Goal: Use online tool/utility: Utilize a website feature to perform a specific function

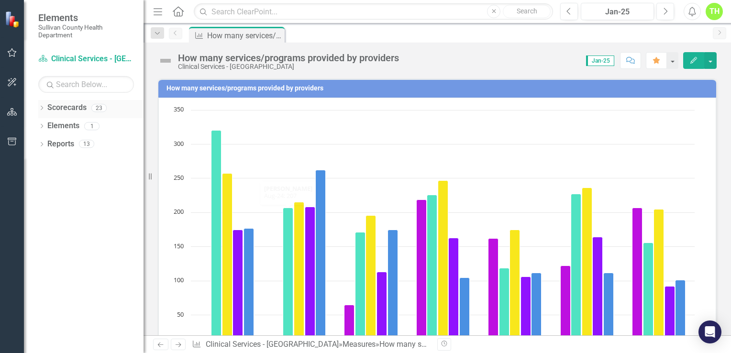
click at [75, 111] on link "Scorecards" at bounding box center [66, 107] width 39 height 11
click at [42, 106] on icon at bounding box center [42, 108] width 2 height 4
click at [570, 9] on icon "Previous" at bounding box center [569, 11] width 5 height 9
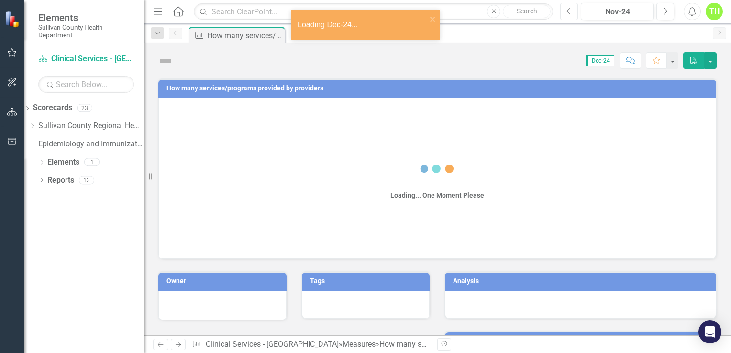
click at [570, 9] on icon "Previous" at bounding box center [569, 11] width 5 height 9
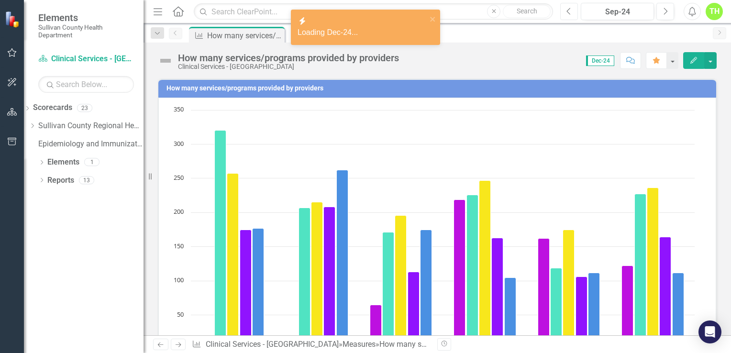
click at [570, 9] on icon "Previous" at bounding box center [569, 11] width 5 height 9
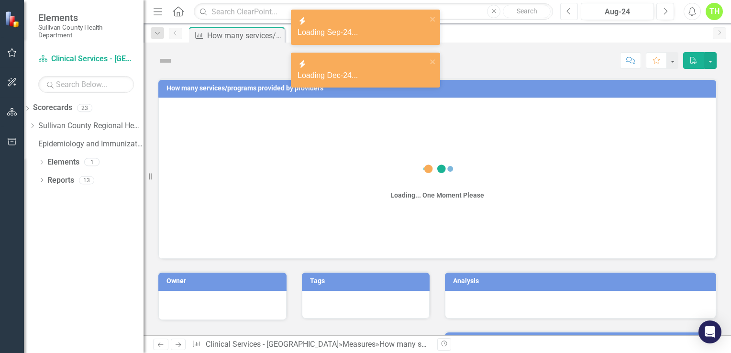
click at [570, 9] on icon "Previous" at bounding box center [569, 11] width 5 height 9
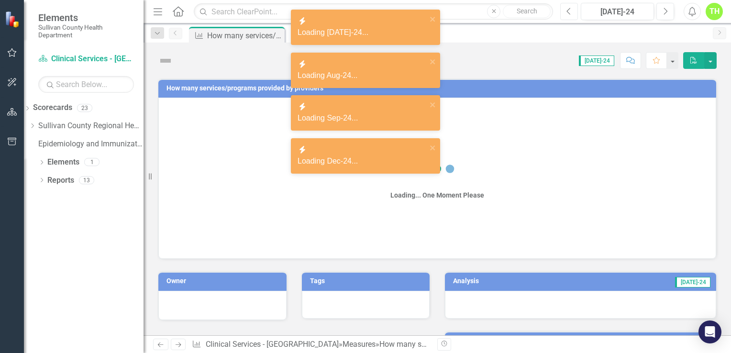
click at [570, 9] on icon "Previous" at bounding box center [569, 11] width 5 height 9
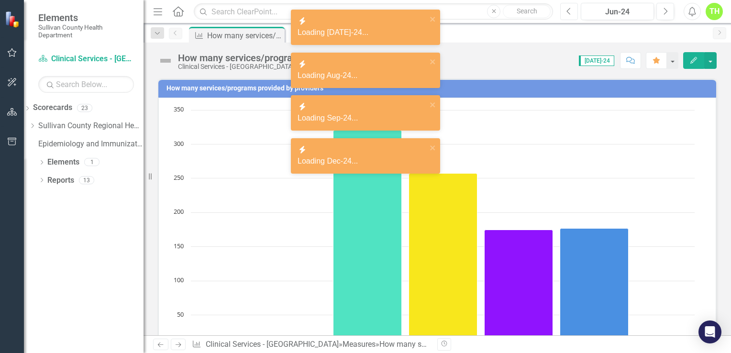
click at [570, 9] on icon "Previous" at bounding box center [569, 11] width 5 height 9
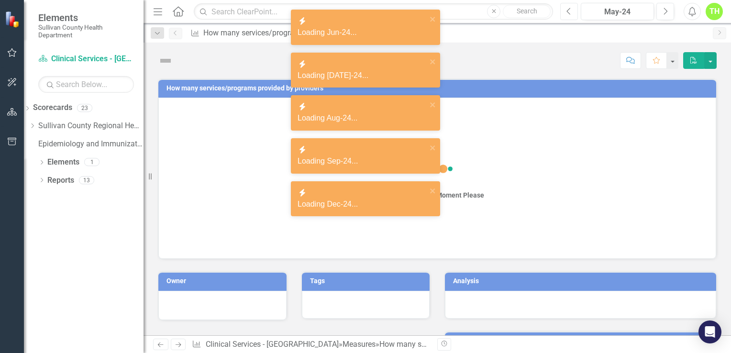
click at [570, 9] on icon "Previous" at bounding box center [569, 11] width 5 height 9
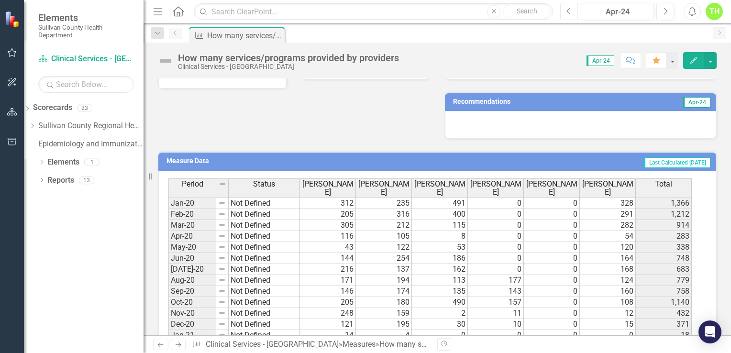
scroll to position [239, 0]
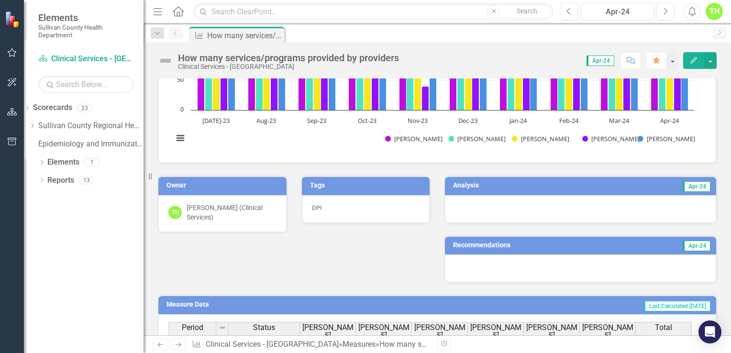
click at [459, 184] on h3 "Analysis" at bounding box center [514, 185] width 123 height 7
click at [469, 188] on h3 "Analysis" at bounding box center [514, 185] width 123 height 7
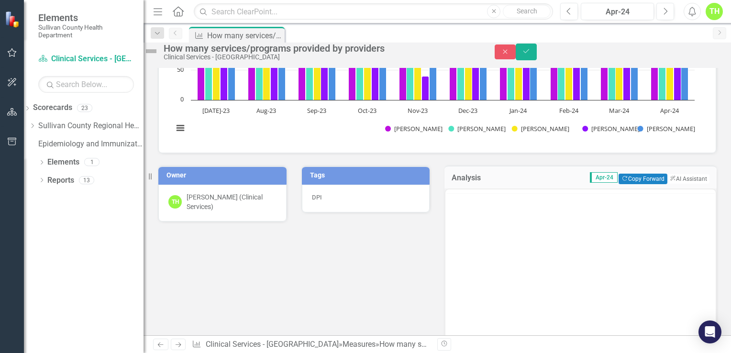
scroll to position [0, 0]
click at [674, 184] on button "ClearPoint AI AI Assistant" at bounding box center [688, 179] width 43 height 11
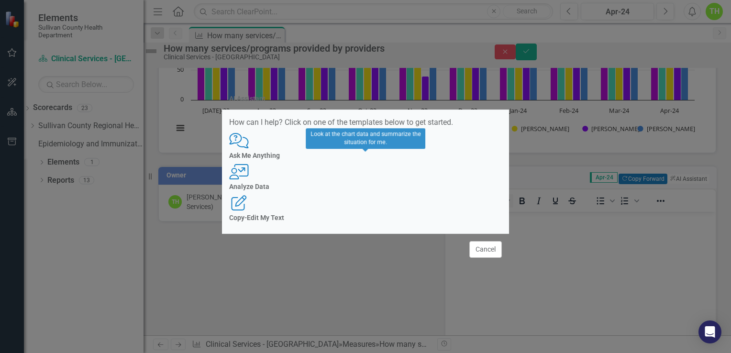
click at [372, 190] on h4 "Analyze Data" at bounding box center [365, 186] width 273 height 7
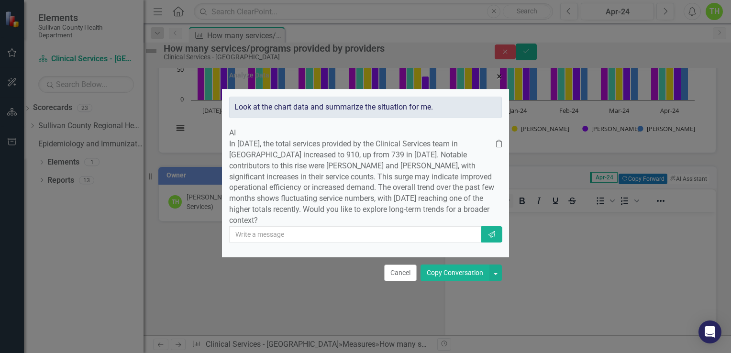
click at [501, 71] on span "×" at bounding box center [499, 76] width 5 height 11
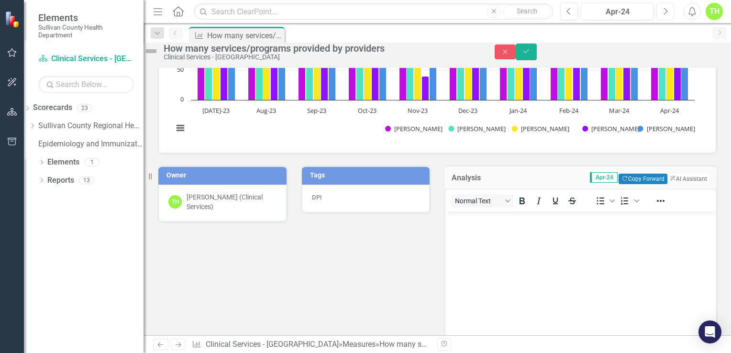
click at [665, 7] on icon "Next" at bounding box center [665, 11] width 5 height 9
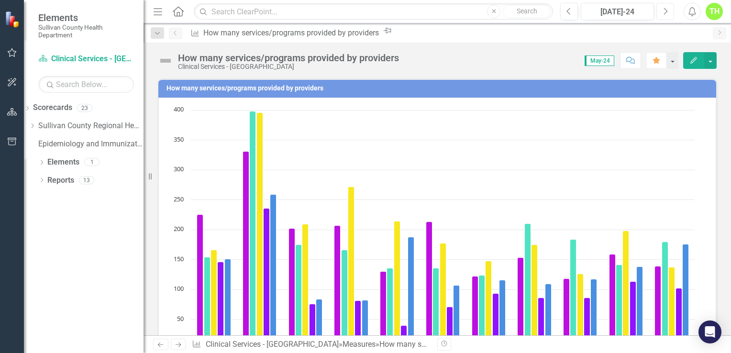
click at [665, 7] on icon "Next" at bounding box center [665, 11] width 5 height 9
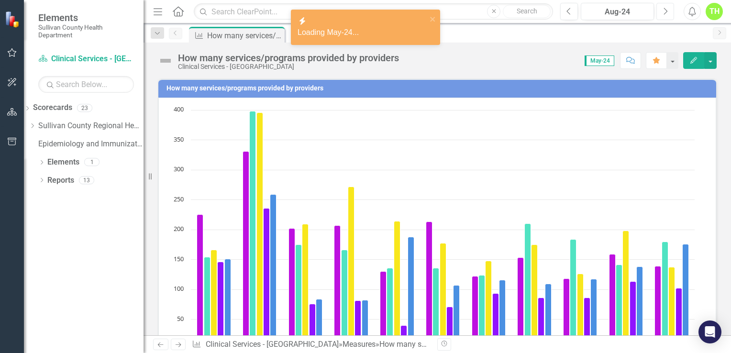
click at [665, 7] on icon "Next" at bounding box center [665, 11] width 5 height 9
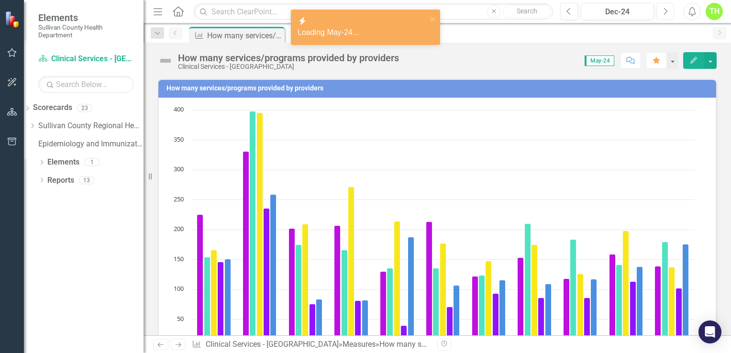
click at [665, 7] on icon "Next" at bounding box center [665, 11] width 5 height 9
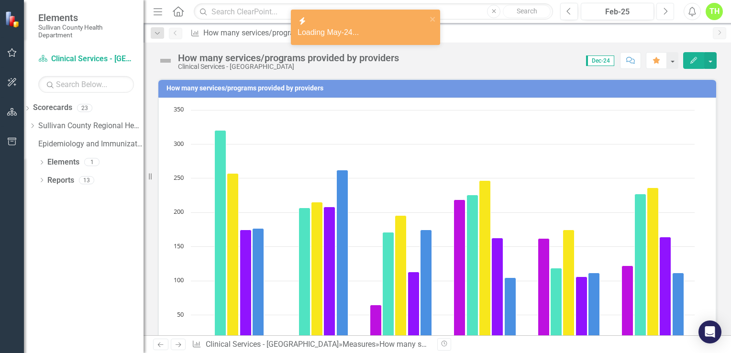
click at [665, 7] on icon "Next" at bounding box center [665, 11] width 5 height 9
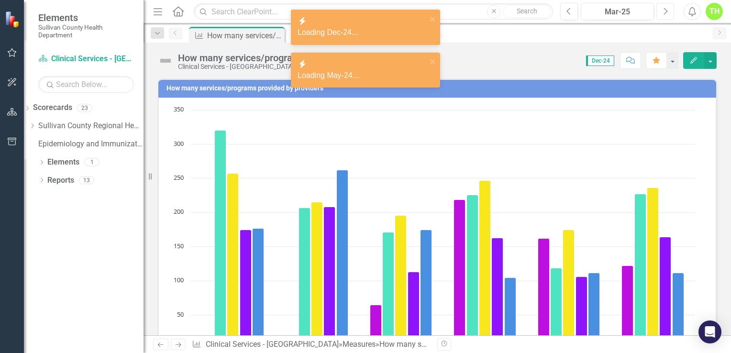
click at [665, 7] on icon "Next" at bounding box center [665, 11] width 5 height 9
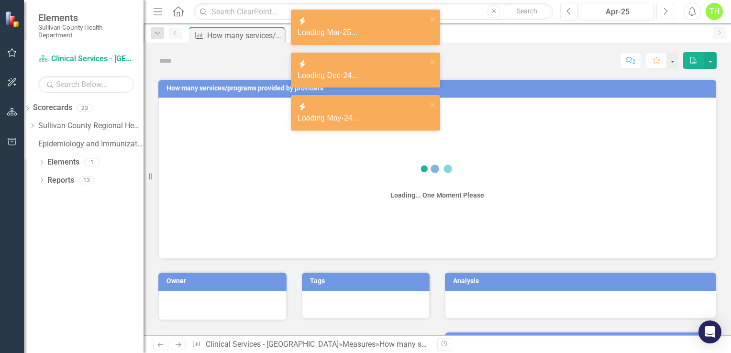
click at [665, 7] on icon "Next" at bounding box center [665, 11] width 5 height 9
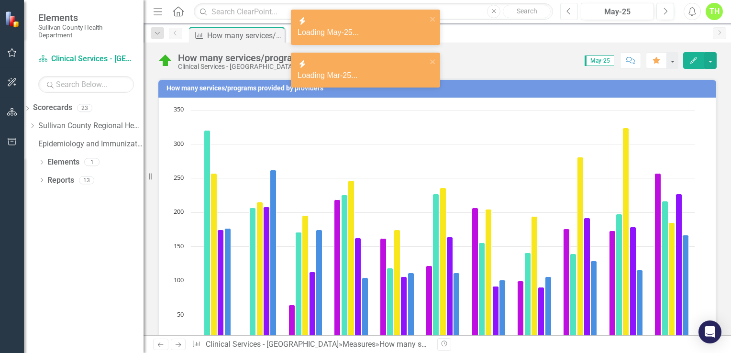
click at [566, 12] on button "Previous" at bounding box center [569, 11] width 18 height 17
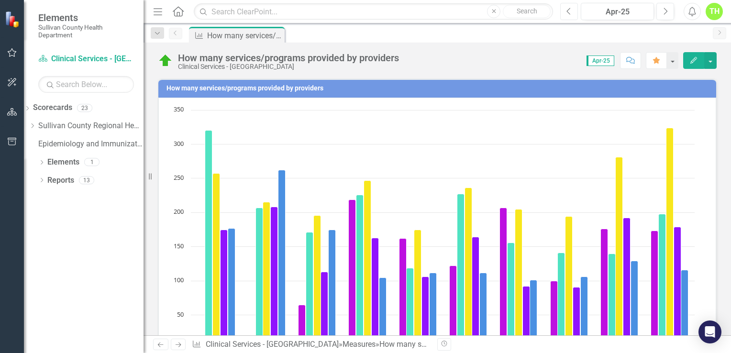
scroll to position [239, 0]
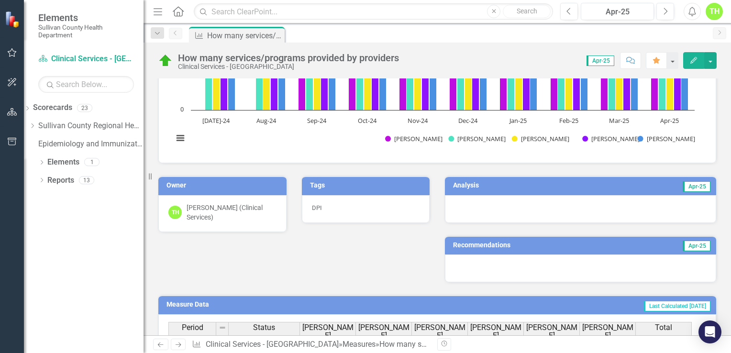
click at [465, 186] on h3 "Analysis" at bounding box center [514, 185] width 123 height 7
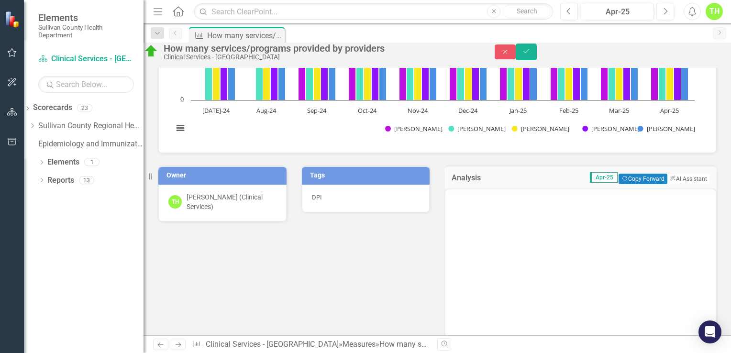
scroll to position [0, 0]
click at [678, 184] on button "ClearPoint AI AI Assistant" at bounding box center [688, 179] width 43 height 11
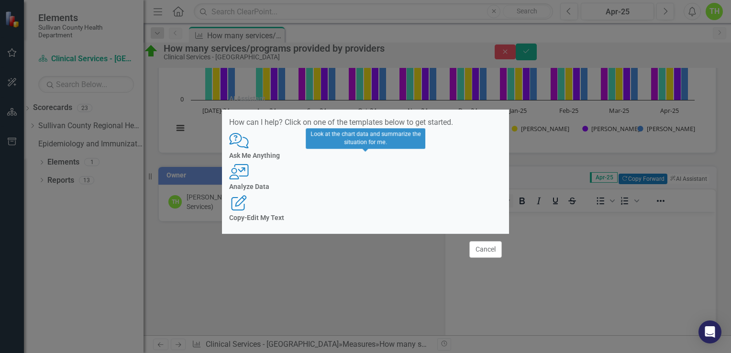
click at [384, 190] on div "Analyze Data" at bounding box center [365, 186] width 273 height 7
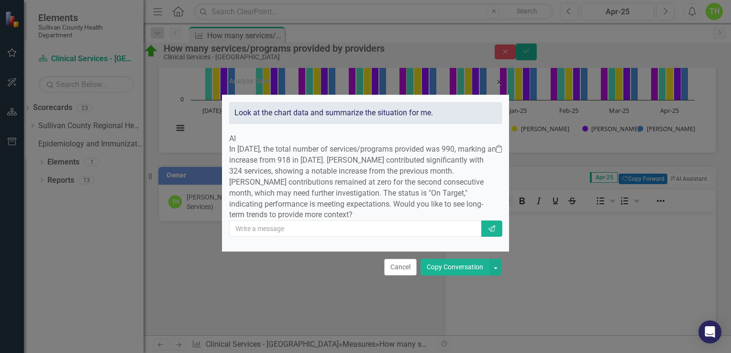
click at [455, 276] on button "Copy Conversation" at bounding box center [455, 267] width 69 height 17
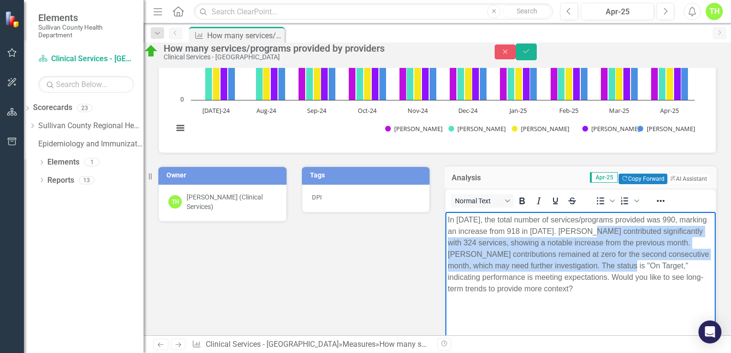
drag, startPoint x: 604, startPoint y: 229, endPoint x: 492, endPoint y: 280, distance: 123.0
click at [492, 280] on p "In [DATE], the total number of services/programs provided was 990, marking an i…" at bounding box center [581, 254] width 266 height 80
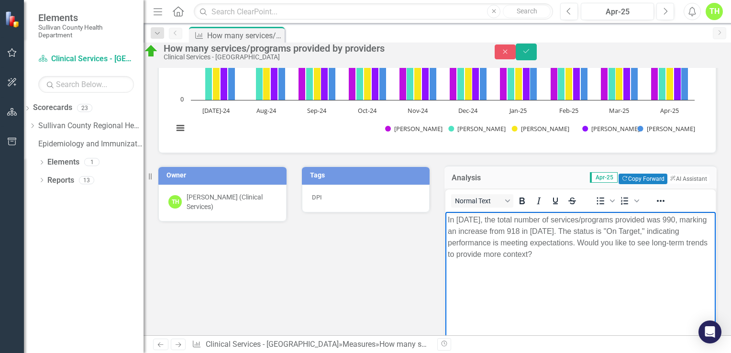
drag, startPoint x: 614, startPoint y: 245, endPoint x: 619, endPoint y: 260, distance: 16.4
click at [619, 260] on p "In [DATE], the total number of services/programs provided was 990, marking an i…" at bounding box center [581, 237] width 266 height 46
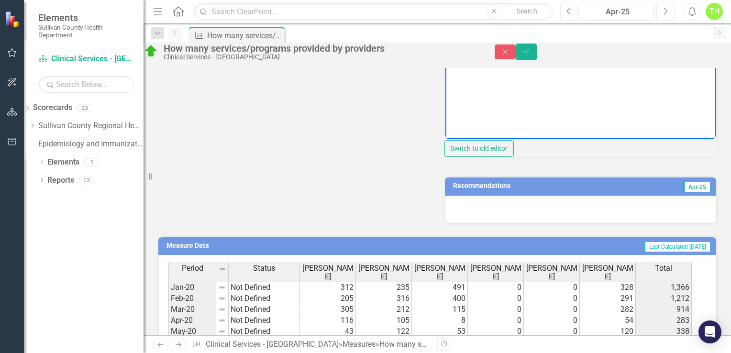
scroll to position [526, 0]
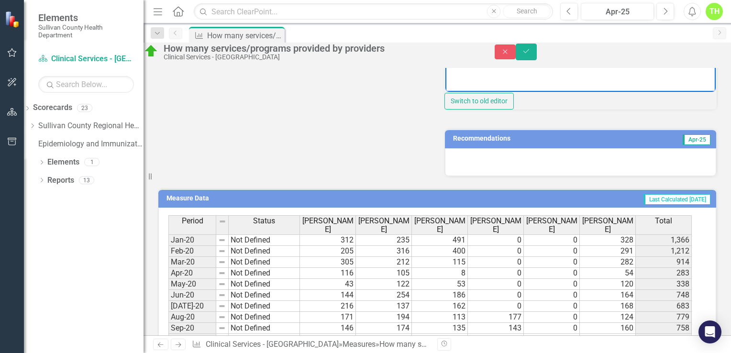
click at [489, 147] on td "Recommendations" at bounding box center [539, 140] width 172 height 14
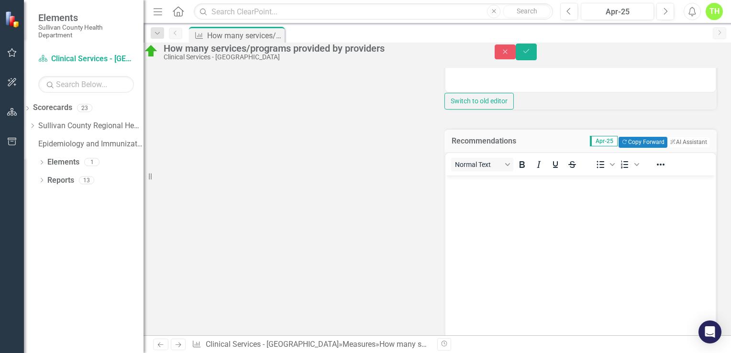
scroll to position [0, 0]
click at [674, 147] on button "ClearPoint AI AI Assistant" at bounding box center [688, 142] width 43 height 11
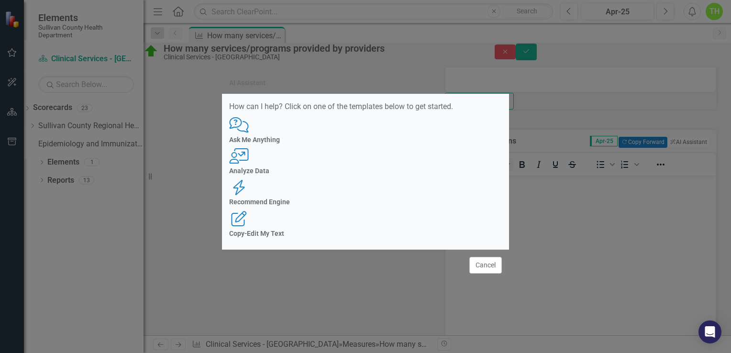
click at [531, 286] on div "AI Assistant How can I help? Click on one of the templates below to get started…" at bounding box center [365, 176] width 731 height 353
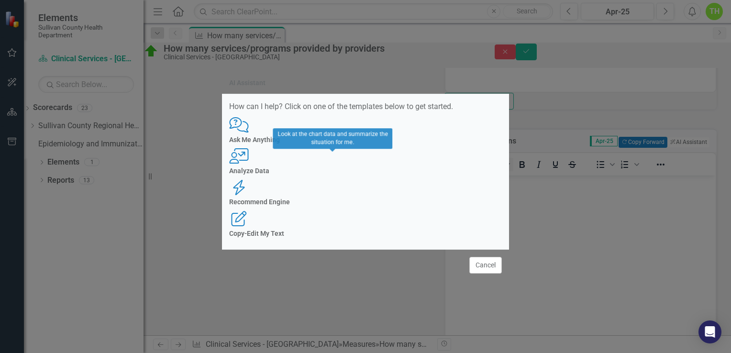
click at [341, 175] on h4 "Analyze Data" at bounding box center [365, 171] width 273 height 7
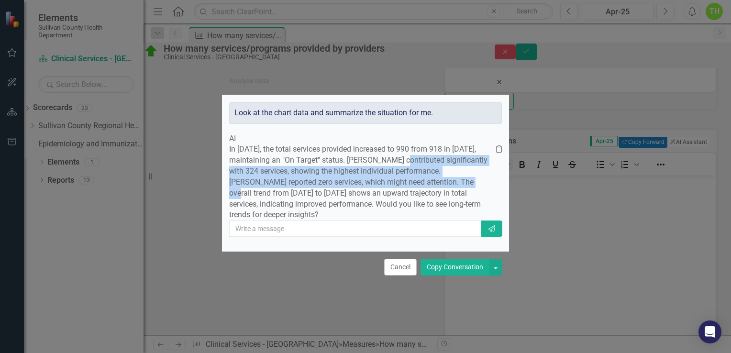
drag, startPoint x: 383, startPoint y: 181, endPoint x: 255, endPoint y: 157, distance: 130.5
click at [255, 157] on div "In [DATE], the total services provided increased to 990 from 918 in [DATE], mai…" at bounding box center [365, 182] width 273 height 77
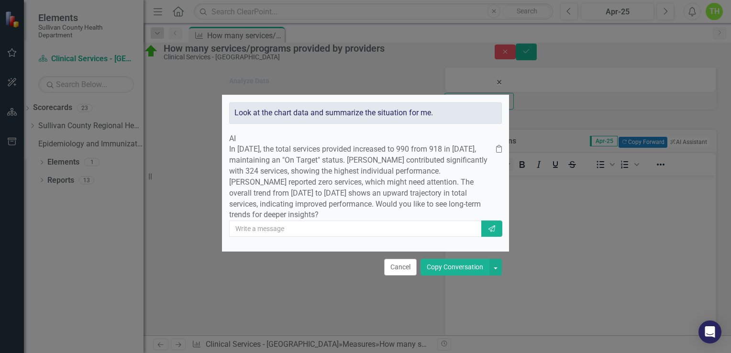
click at [410, 216] on p "In [DATE], the total services provided increased to 990 from 918 in [DATE], mai…" at bounding box center [362, 182] width 267 height 77
click at [444, 276] on button "Copy Conversation" at bounding box center [455, 267] width 69 height 17
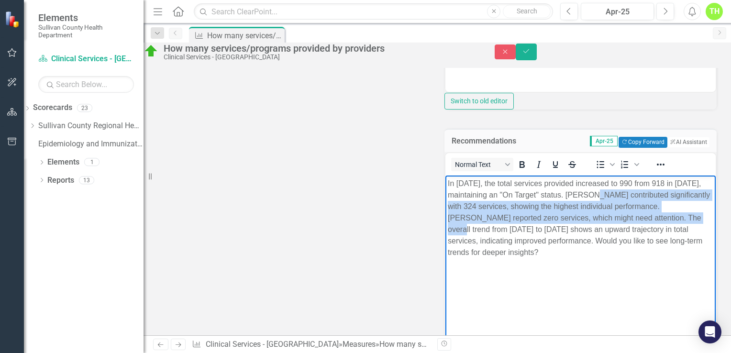
drag, startPoint x: 609, startPoint y: 193, endPoint x: 522, endPoint y: 233, distance: 95.9
click at [522, 233] on p "In [DATE], the total services provided increased to 990 from 918 in [DATE], mai…" at bounding box center [581, 218] width 266 height 80
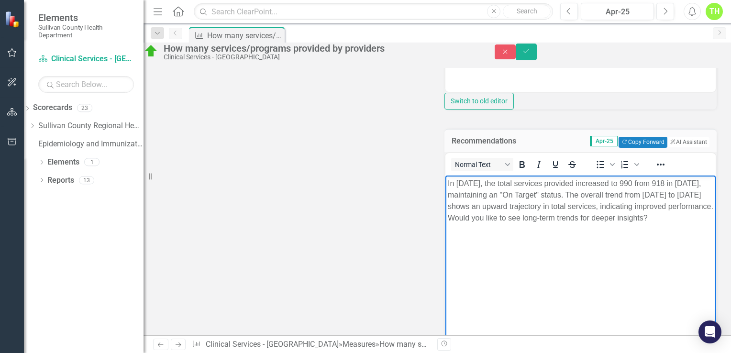
drag, startPoint x: 563, startPoint y: 217, endPoint x: 581, endPoint y: 231, distance: 22.8
click at [581, 224] on p "In [DATE], the total services provided increased to 990 from 918 in [DATE], mai…" at bounding box center [581, 201] width 266 height 46
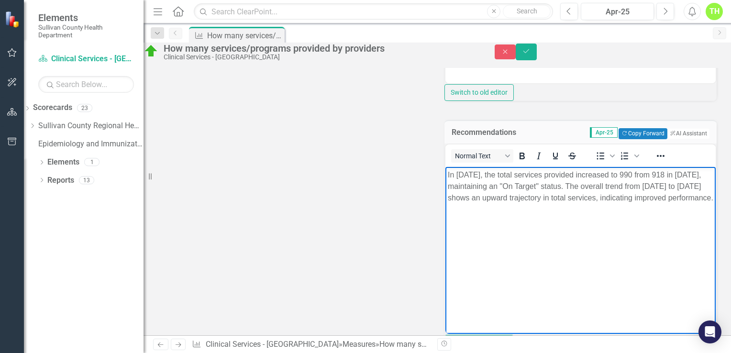
scroll to position [556, 0]
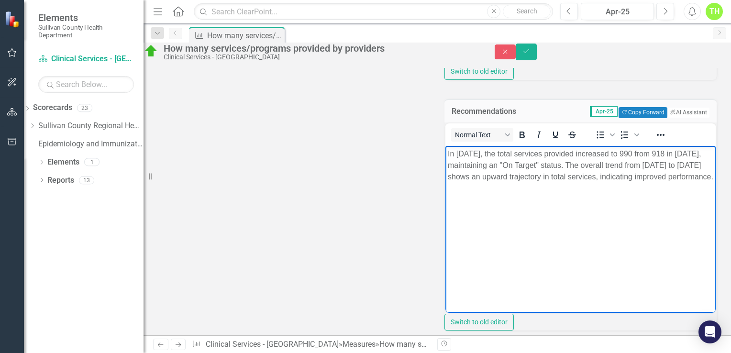
drag, startPoint x: 448, startPoint y: 150, endPoint x: 570, endPoint y: 201, distance: 131.5
click at [570, 201] on body "In [DATE], the total services provided increased to 990 from 918 in [DATE], mai…" at bounding box center [581, 217] width 270 height 144
copy p "In [DATE], the total services provided increased to 990 from 918 in [DATE], mai…"
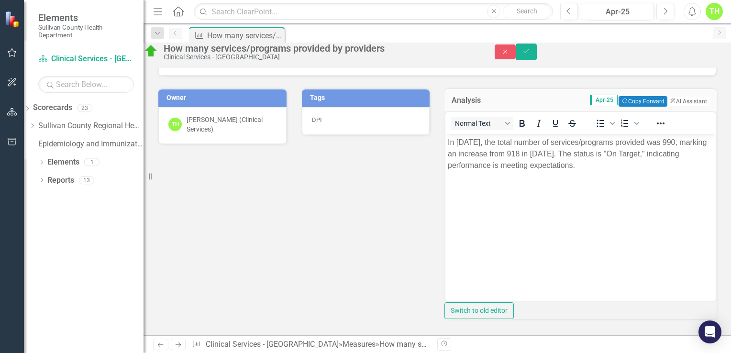
scroll to position [508, 0]
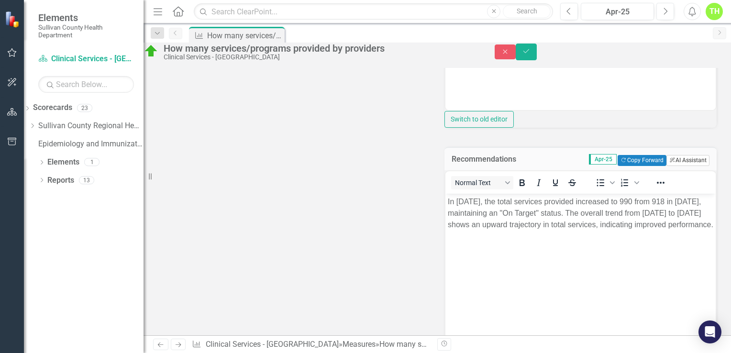
click at [687, 166] on button "ClearPoint AI AI Assistant" at bounding box center [688, 160] width 43 height 11
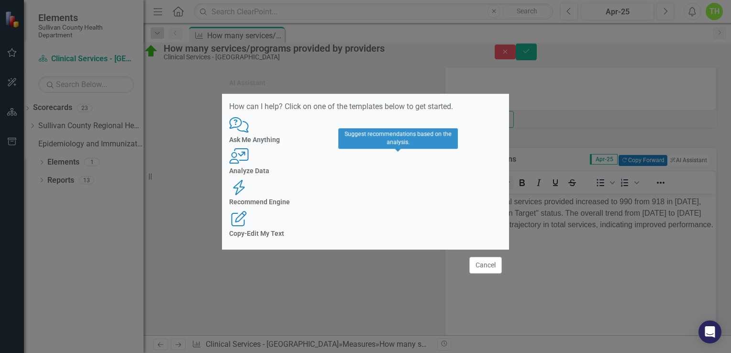
click at [397, 199] on h4 "Recommend Engine" at bounding box center [365, 202] width 273 height 7
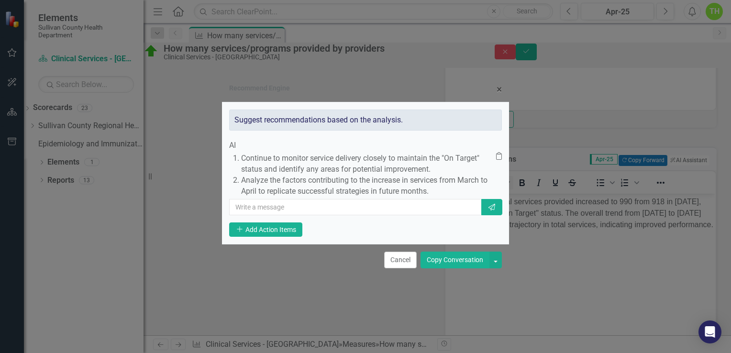
click at [456, 269] on button "Copy Conversation" at bounding box center [455, 260] width 69 height 17
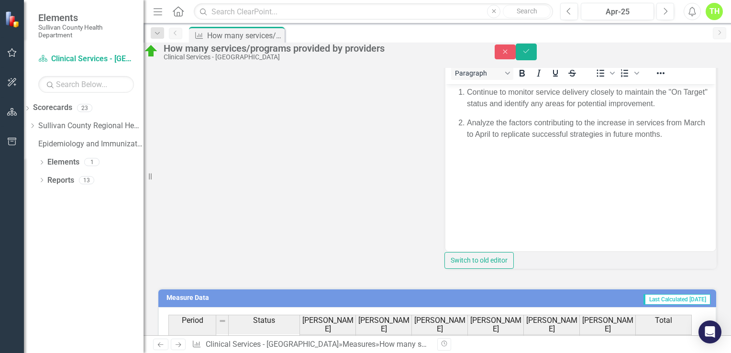
scroll to position [604, 0]
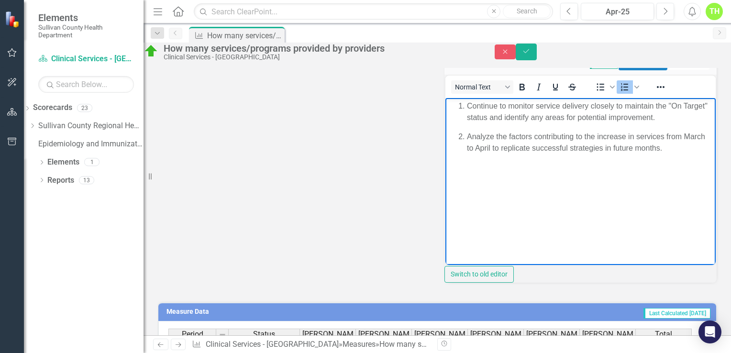
click at [455, 173] on body "Continue to monitor service delivery closely to maintain the "On Target" status…" at bounding box center [581, 170] width 270 height 144
click at [687, 150] on p "Analyze the factors contributing to the increase in services from March to Apri…" at bounding box center [590, 142] width 246 height 23
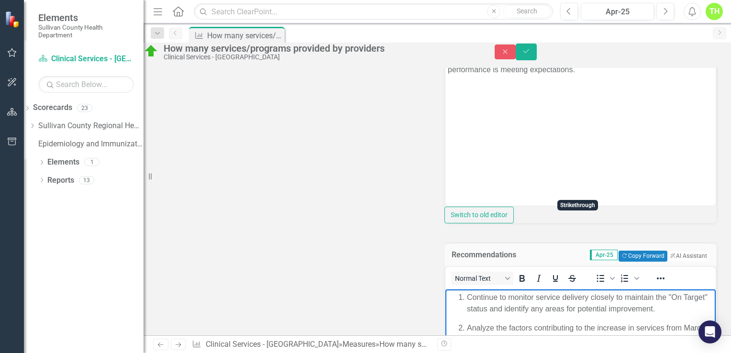
scroll to position [556, 0]
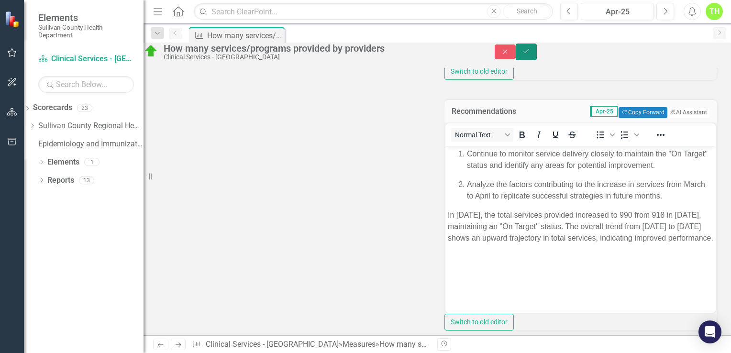
click at [531, 55] on icon "Save" at bounding box center [526, 51] width 9 height 7
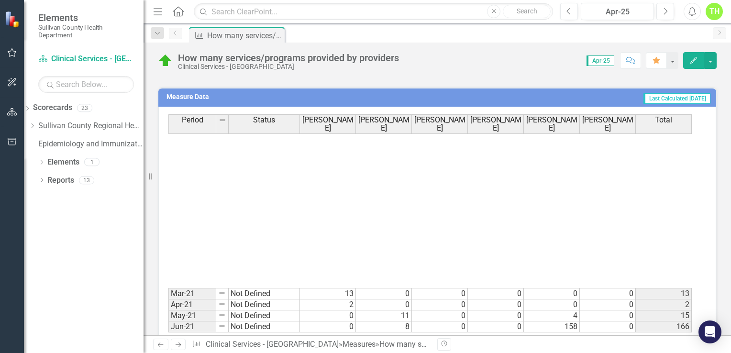
scroll to position [239, 0]
